Goal: Find contact information: Find contact information

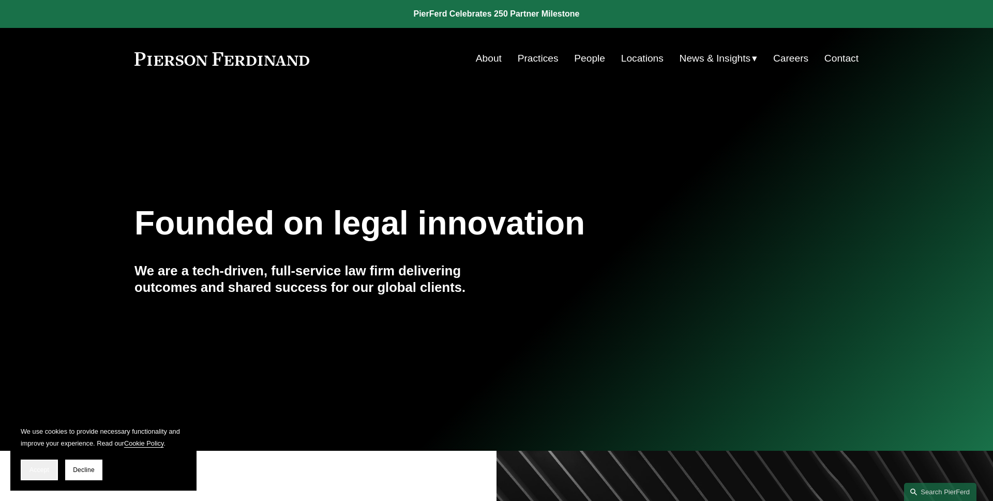
click at [37, 466] on span "Accept" at bounding box center [39, 469] width 20 height 7
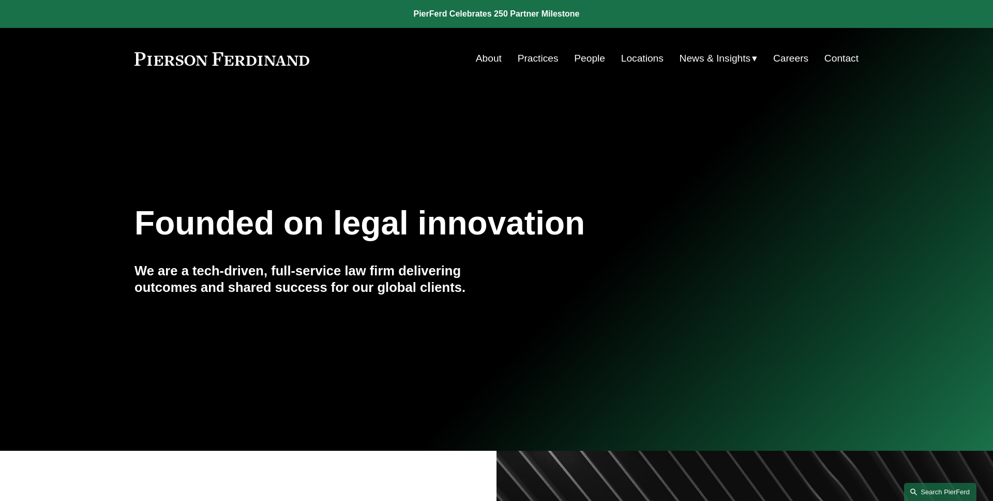
click at [923, 490] on link "Search this site" at bounding box center [940, 491] width 72 height 18
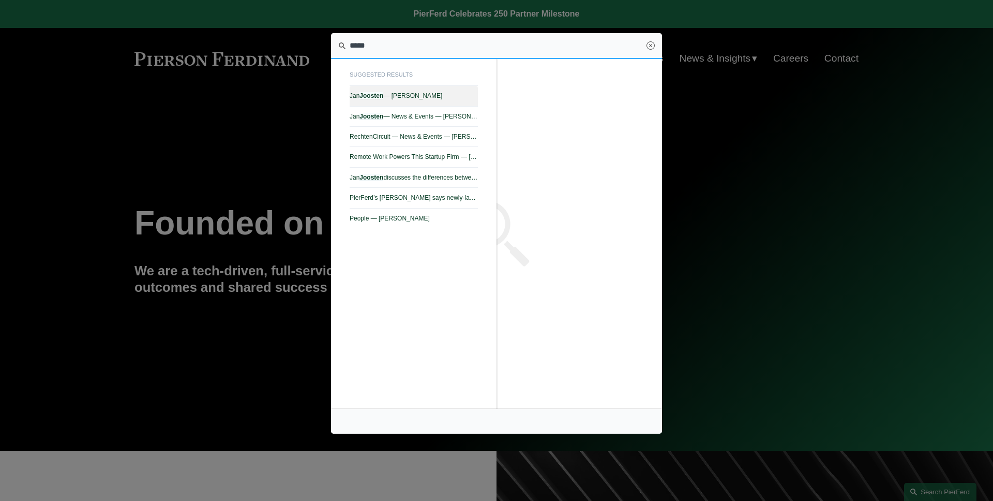
click at [425, 93] on span "Jan Joosten — Pierson Ferdinand LLP" at bounding box center [414, 95] width 128 height 7
type input "*****"
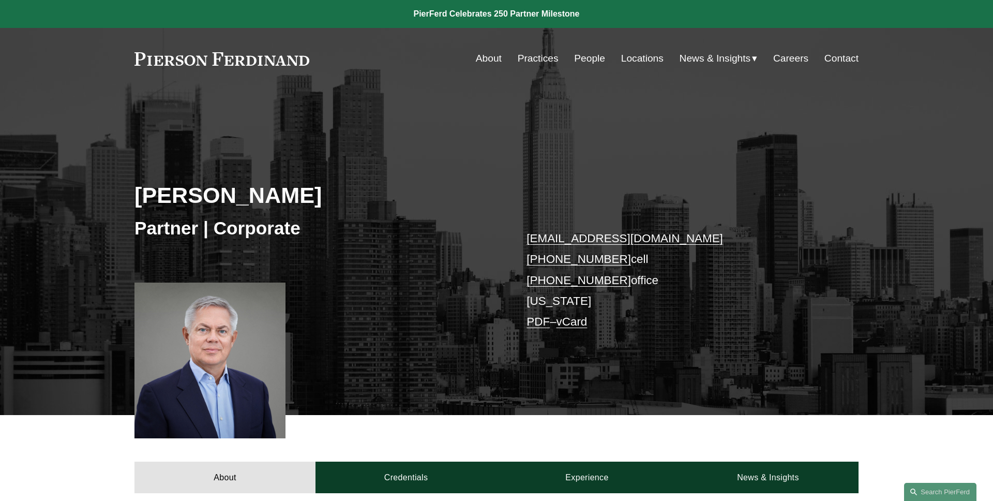
click at [400, 213] on div "Partner | Corporate" at bounding box center [315, 228] width 362 height 31
click at [397, 204] on h2 "[PERSON_NAME]" at bounding box center [315, 195] width 362 height 27
